Goal: Transaction & Acquisition: Purchase product/service

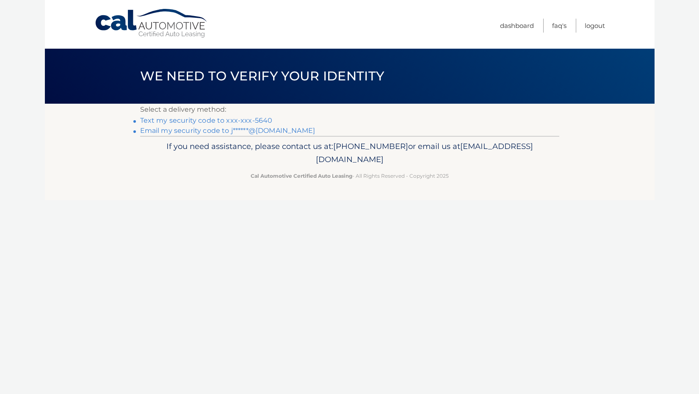
click at [200, 121] on link "Text my security code to xxx-xxx-5640" at bounding box center [206, 120] width 133 height 8
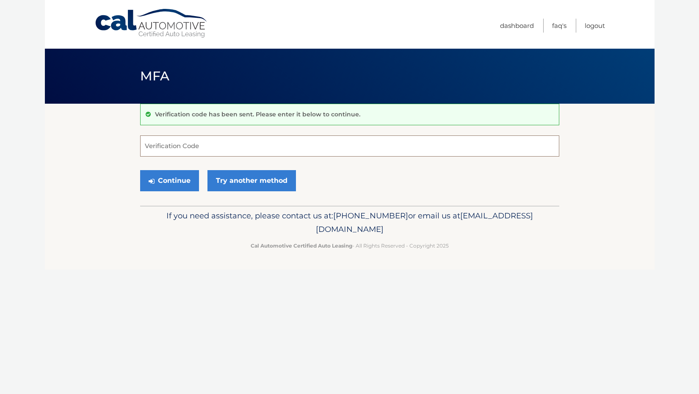
click at [156, 146] on input "Verification Code" at bounding box center [349, 145] width 419 height 21
type input "429310"
click at [169, 180] on button "Continue" at bounding box center [169, 180] width 59 height 21
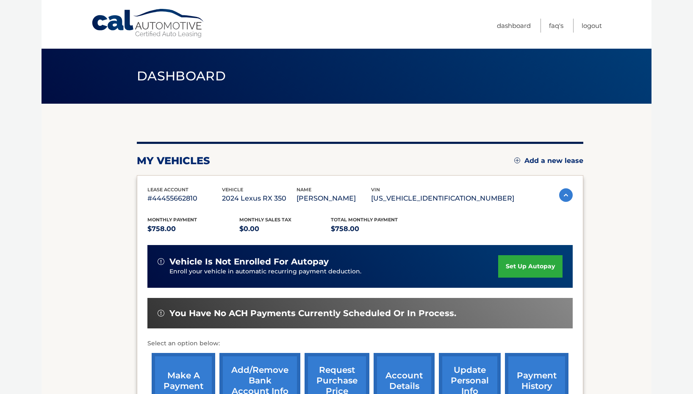
scroll to position [117, 0]
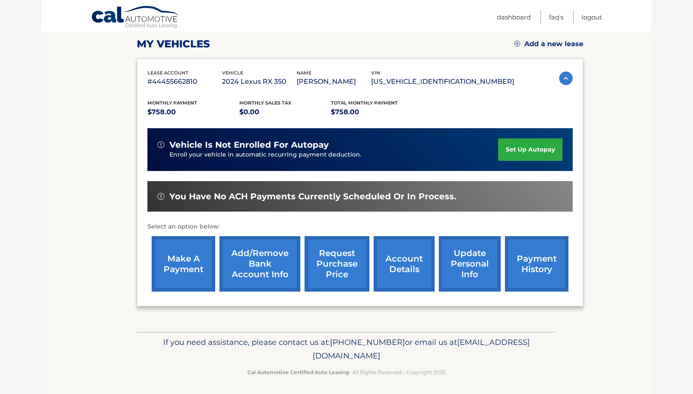
click at [188, 259] on link "make a payment" at bounding box center [184, 263] width 64 height 55
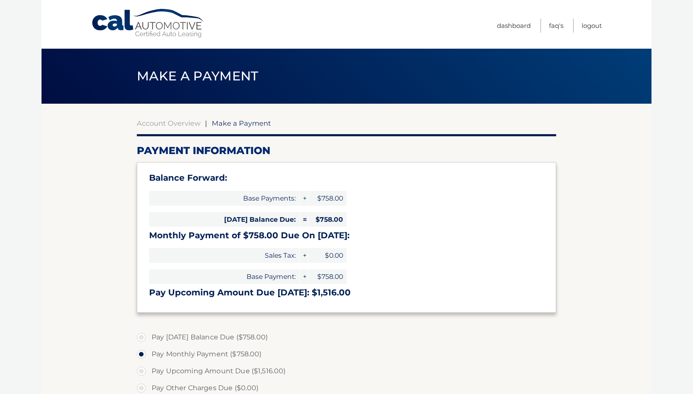
select select "ODcxODA2MTItOTliNS00Mzc4LWFkMmMtMDI3ZDI3Mzk2ZTE5"
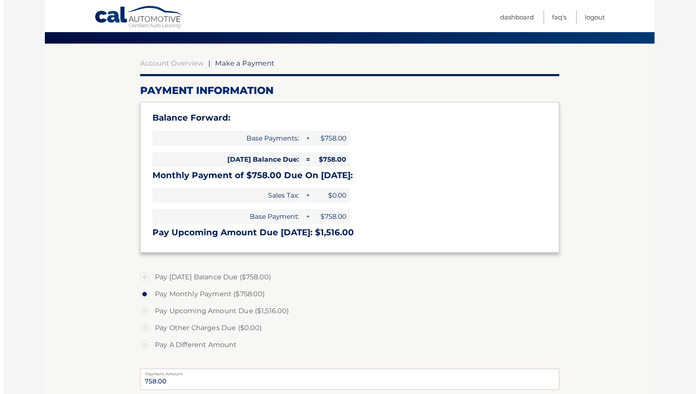
scroll to position [196, 0]
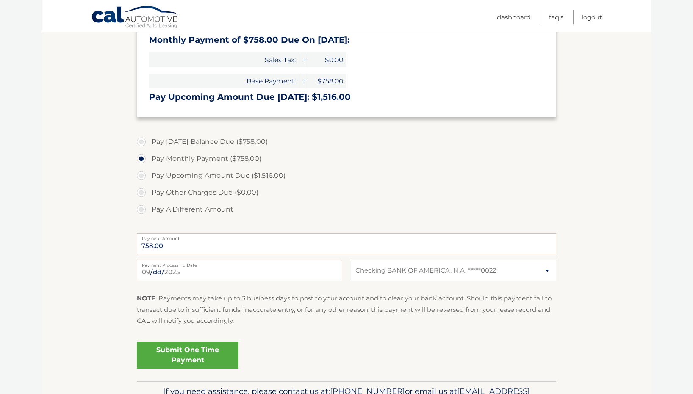
click at [180, 351] on link "Submit One Time Payment" at bounding box center [188, 355] width 102 height 27
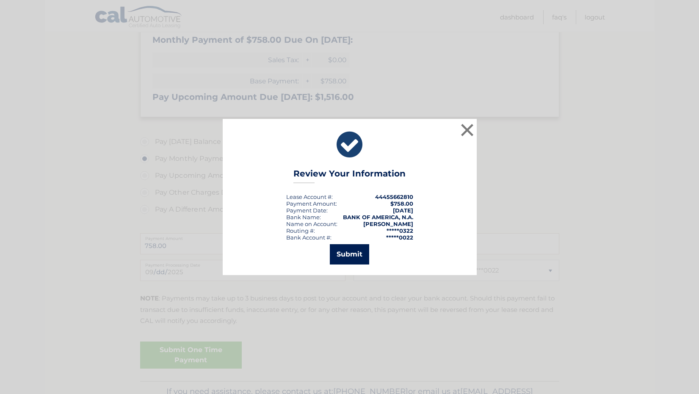
click at [346, 253] on button "Submit" at bounding box center [349, 254] width 39 height 20
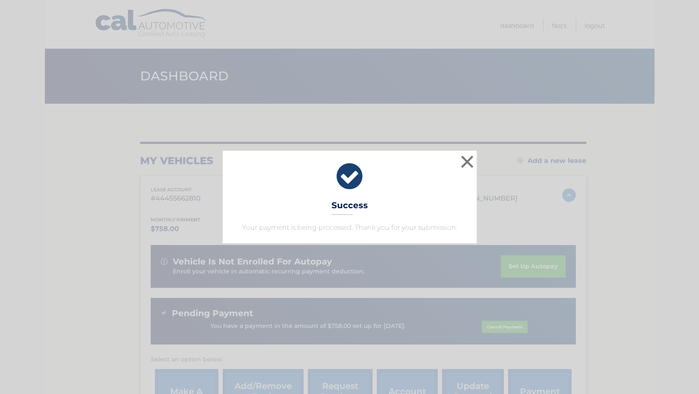
click at [466, 159] on button "×" at bounding box center [467, 161] width 17 height 17
